Goal: Task Accomplishment & Management: Manage account settings

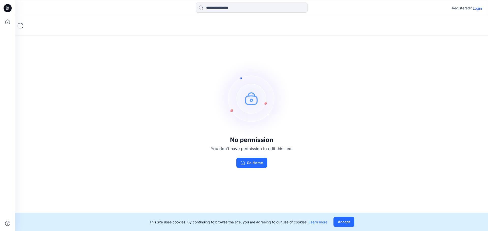
click at [474, 9] on p "Login" at bounding box center [476, 8] width 9 height 5
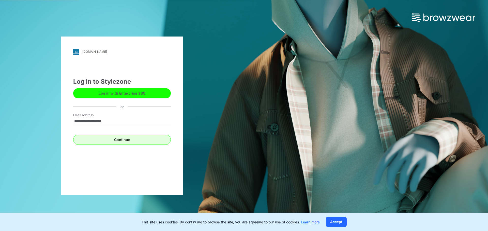
type input "**********"
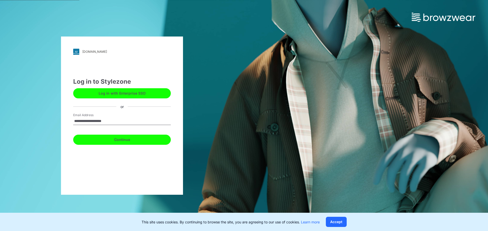
click at [125, 139] on button "Continue" at bounding box center [122, 140] width 98 height 10
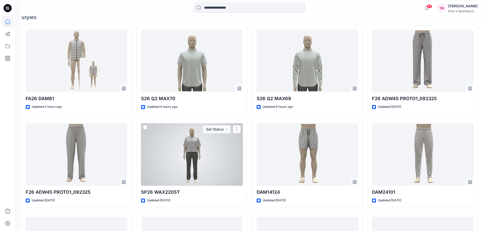
scroll to position [127, 0]
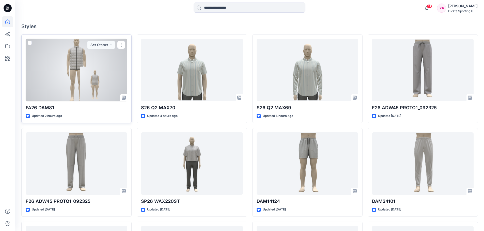
click at [108, 82] on div at bounding box center [77, 70] width 102 height 63
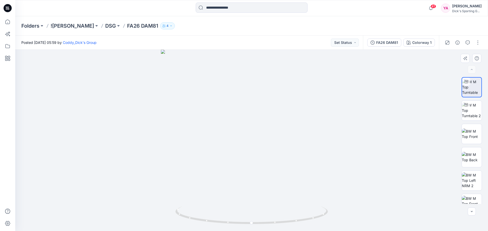
click at [268, 117] on div at bounding box center [251, 141] width 472 height 182
drag, startPoint x: 251, startPoint y: 224, endPoint x: 266, endPoint y: 223, distance: 15.3
click at [266, 223] on circle at bounding box center [266, 222] width 3 height 3
click at [348, 163] on div at bounding box center [251, 141] width 472 height 182
click at [210, 130] on div at bounding box center [251, 141] width 472 height 182
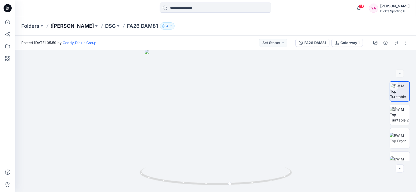
click at [77, 27] on p "!CALIA - Coddy" at bounding box center [72, 25] width 43 height 7
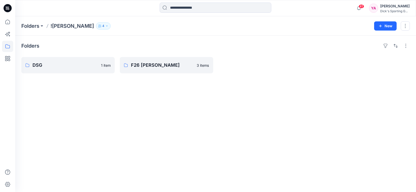
click at [100, 25] on button "4" at bounding box center [103, 25] width 15 height 7
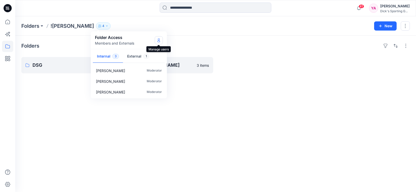
click at [156, 40] on button "Manage Users" at bounding box center [159, 40] width 8 height 8
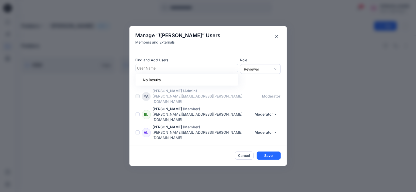
click at [209, 67] on div at bounding box center [186, 68] width 99 height 6
type input "***"
click at [212, 82] on div "KL Kelsie Leathers" at bounding box center [187, 80] width 97 height 7
click at [269, 70] on div "Reviewer" at bounding box center [257, 68] width 27 height 5
click at [269, 88] on div "Contributor" at bounding box center [260, 87] width 39 height 9
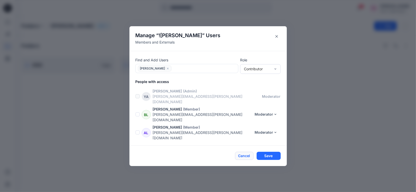
click at [244, 154] on button "Cancel" at bounding box center [244, 155] width 19 height 8
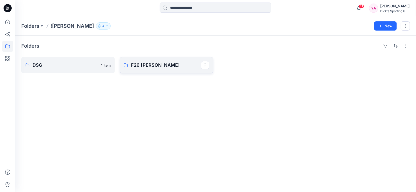
click at [142, 66] on p "F26 CALIA - Coddy" at bounding box center [166, 64] width 70 height 7
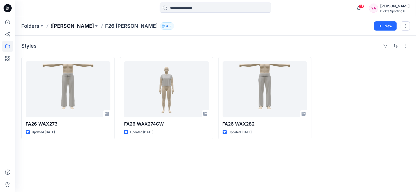
click at [83, 24] on p "!CALIA - Coddy" at bounding box center [72, 25] width 43 height 7
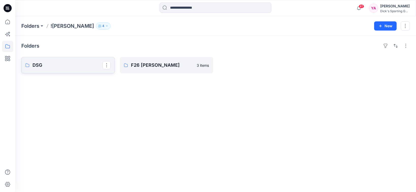
click at [66, 63] on p "DSG" at bounding box center [68, 64] width 70 height 7
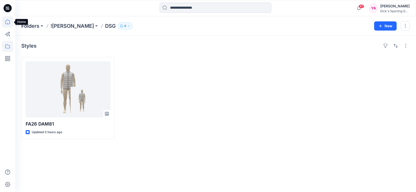
click at [6, 22] on icon at bounding box center [7, 21] width 11 height 11
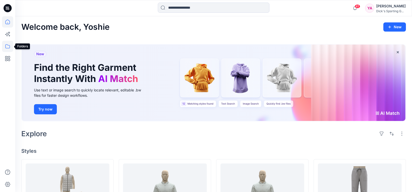
click at [6, 46] on icon at bounding box center [7, 46] width 11 height 11
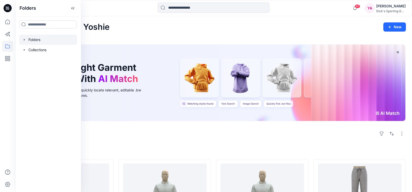
click at [42, 43] on div at bounding box center [48, 40] width 58 height 10
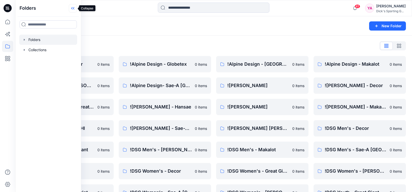
click at [74, 10] on icon at bounding box center [73, 8] width 8 height 8
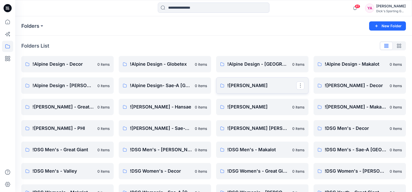
click at [263, 86] on p "!CALIA - Coddy" at bounding box center [262, 85] width 69 height 7
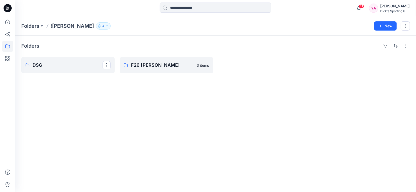
drag, startPoint x: 83, startPoint y: 63, endPoint x: 91, endPoint y: 45, distance: 19.1
click at [91, 45] on div "Folders" at bounding box center [215, 46] width 389 height 8
click at [37, 26] on p "Folders" at bounding box center [30, 25] width 18 height 7
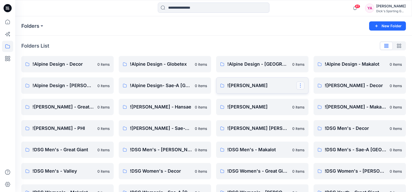
click at [299, 86] on button "button" at bounding box center [301, 85] width 8 height 8
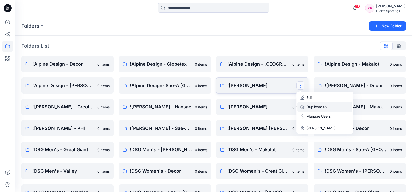
click at [317, 106] on p "Duplicate to..." at bounding box center [318, 106] width 23 height 5
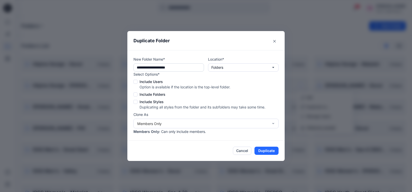
drag, startPoint x: 151, startPoint y: 67, endPoint x: 140, endPoint y: 67, distance: 10.7
click at [140, 67] on input "**********" at bounding box center [169, 67] width 71 height 8
drag, startPoint x: 183, startPoint y: 66, endPoint x: 162, endPoint y: 68, distance: 21.7
click at [162, 68] on input "**********" at bounding box center [169, 67] width 71 height 8
type input "**********"
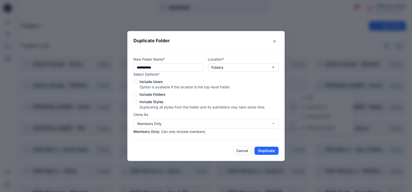
click at [137, 80] on span at bounding box center [136, 82] width 4 height 4
click at [193, 122] on div "Members Only" at bounding box center [203, 123] width 132 height 5
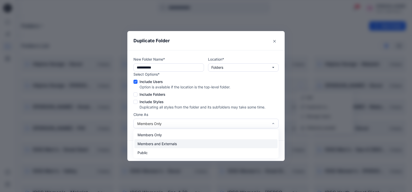
click at [195, 139] on div "Members and Externals" at bounding box center [206, 143] width 143 height 9
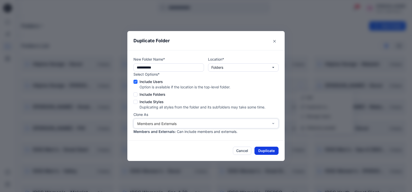
click at [269, 150] on button "Duplicate" at bounding box center [267, 150] width 24 height 8
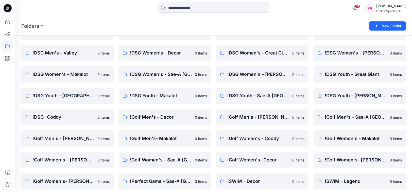
scroll to position [127, 0]
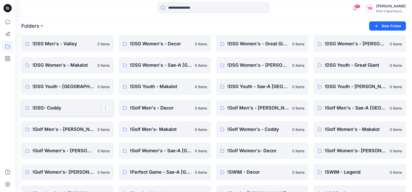
click at [107, 110] on button "button" at bounding box center [106, 108] width 8 height 8
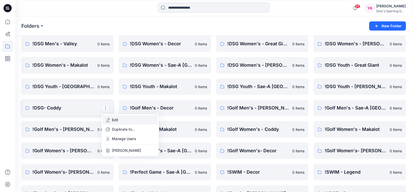
click at [113, 120] on p "Edit" at bounding box center [115, 119] width 6 height 5
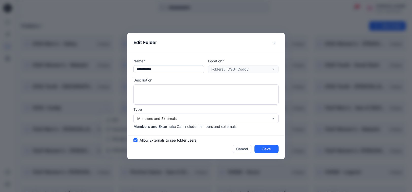
click at [148, 70] on input "**********" at bounding box center [169, 69] width 71 height 8
type input "**********"
click at [270, 146] on button "Save" at bounding box center [267, 149] width 24 height 8
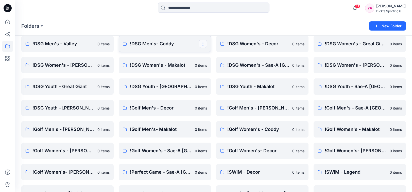
click at [201, 42] on button "button" at bounding box center [203, 44] width 8 height 8
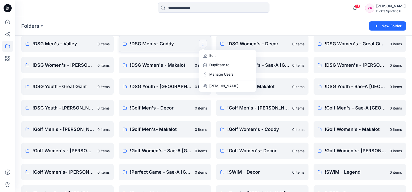
click at [178, 46] on p "!DSG Men's- Coddy" at bounding box center [164, 43] width 69 height 7
